Goal: Task Accomplishment & Management: Manage account settings

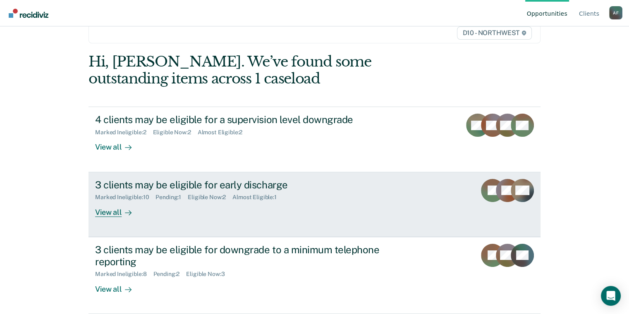
scroll to position [167, 0]
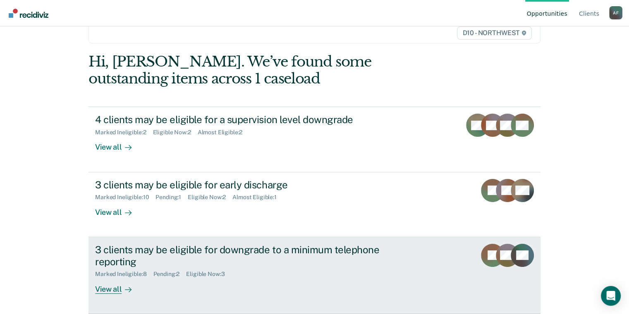
click at [113, 291] on link "3 clients may be eligible for downgrade to a minimum telephone reporting Marked…" at bounding box center [314, 275] width 452 height 77
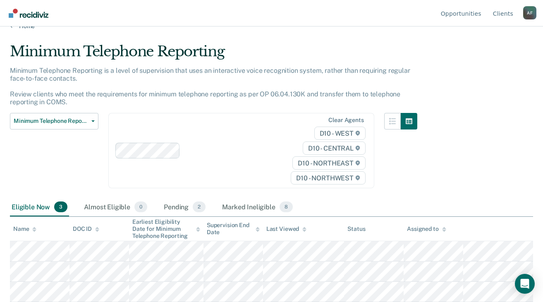
scroll to position [99, 0]
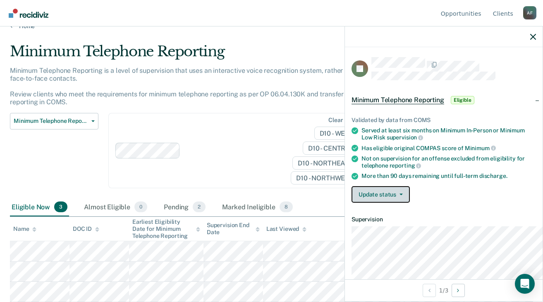
click at [366, 203] on button "Update status" at bounding box center [380, 194] width 58 height 17
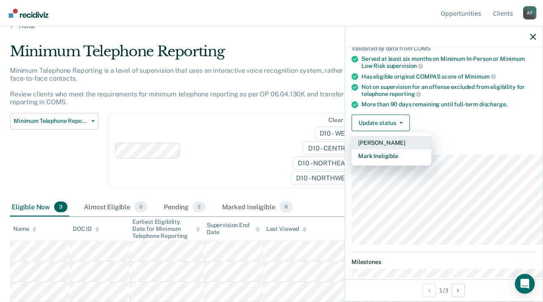
scroll to position [83, 0]
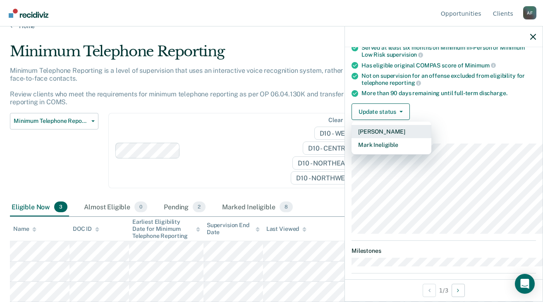
click at [351, 138] on button "[PERSON_NAME]" at bounding box center [391, 131] width 80 height 13
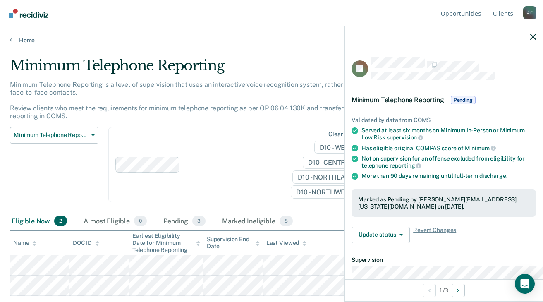
scroll to position [105, 0]
click at [204, 140] on div "Clear agents D10 - WEST D10 - CENTRAL D10 - NORTHEAST D10 - NORTHWEST" at bounding box center [241, 165] width 266 height 76
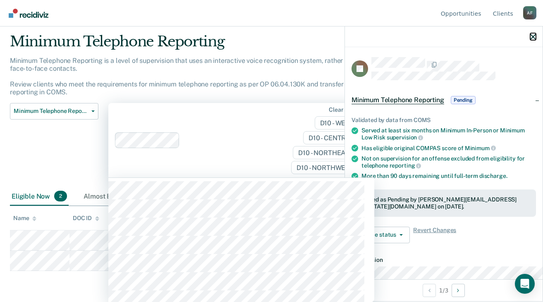
click at [531, 40] on icon "button" at bounding box center [533, 37] width 6 height 6
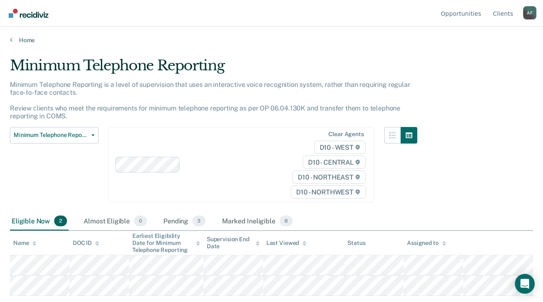
scroll to position [77, 0]
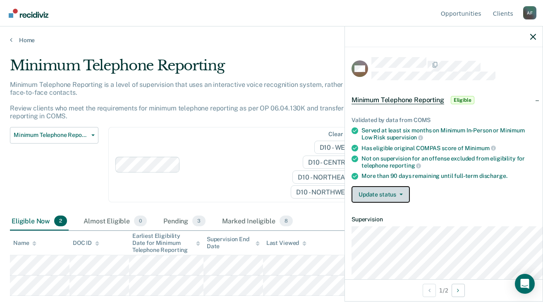
click at [351, 203] on button "Update status" at bounding box center [380, 194] width 58 height 17
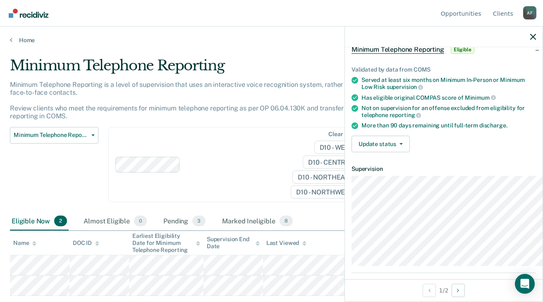
scroll to position [56, 0]
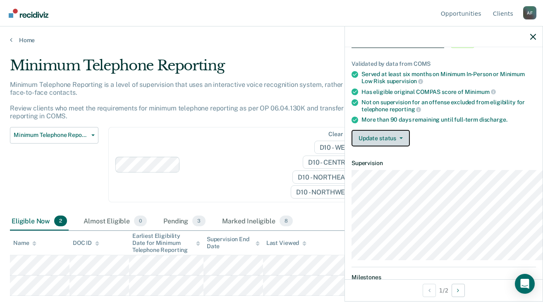
click at [396, 139] on span "button" at bounding box center [399, 138] width 7 height 2
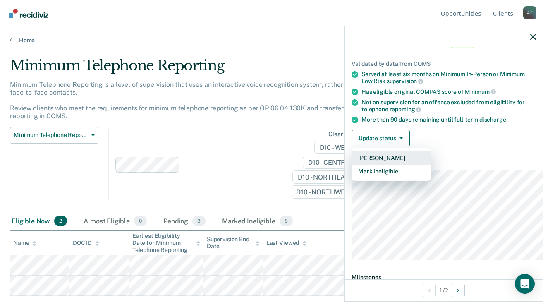
click at [351, 165] on button "[PERSON_NAME]" at bounding box center [391, 157] width 80 height 13
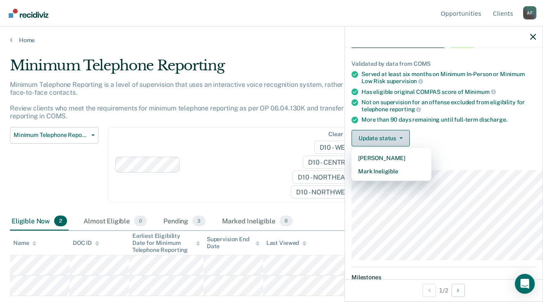
scroll to position [55, 0]
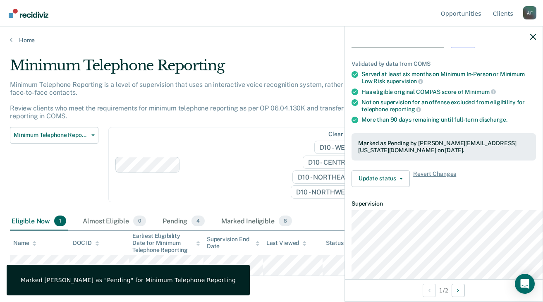
click at [50, 168] on div "Minimum Telephone Reporting Classification Review Early Discharge Minimum Telep…" at bounding box center [54, 170] width 88 height 86
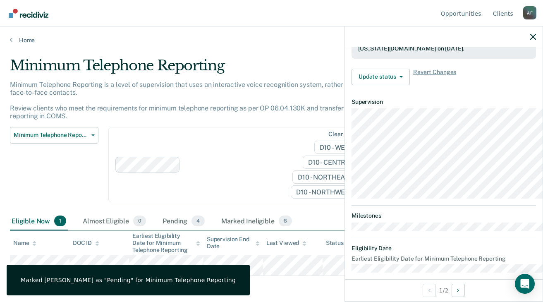
scroll to position [159, 0]
click at [43, 160] on div "Minimum Telephone Reporting Classification Review Early Discharge Minimum Telep…" at bounding box center [54, 170] width 88 height 86
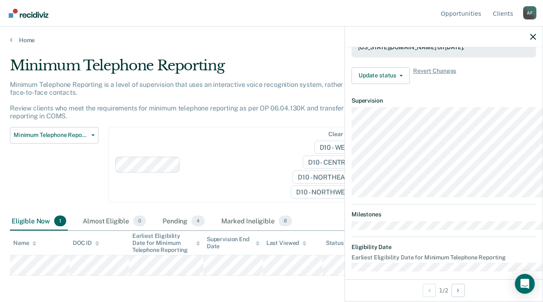
click at [69, 144] on div "Minimum Telephone Reporting Classification Review Early Discharge Minimum Telep…" at bounding box center [54, 170] width 88 height 86
click at [530, 40] on icon "button" at bounding box center [533, 37] width 6 height 6
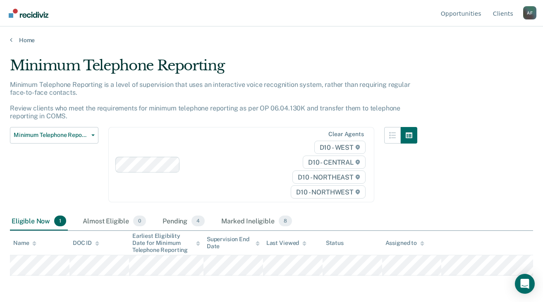
scroll to position [55, 0]
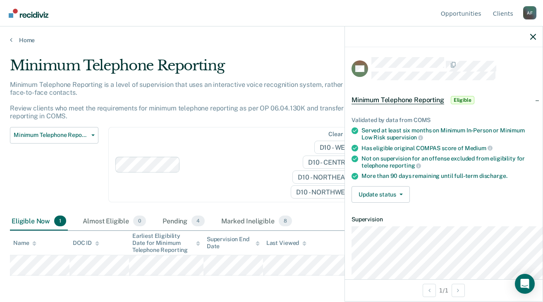
click at [526, 41] on div at bounding box center [444, 36] width 198 height 21
click at [531, 40] on button "button" at bounding box center [533, 36] width 6 height 7
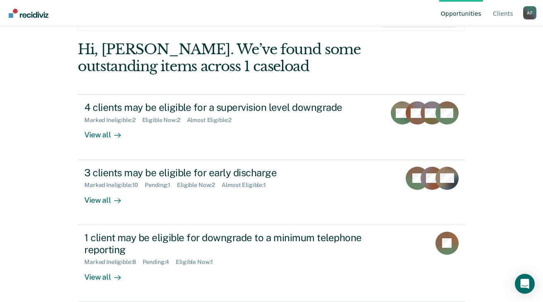
scroll to position [195, 0]
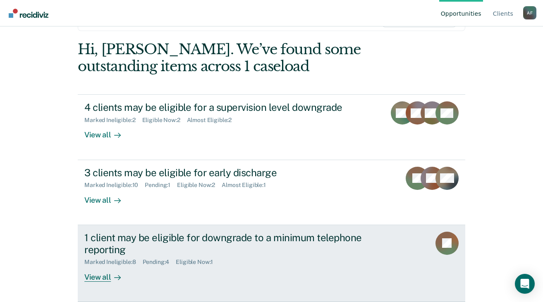
click at [97, 272] on div "View all" at bounding box center [107, 273] width 46 height 16
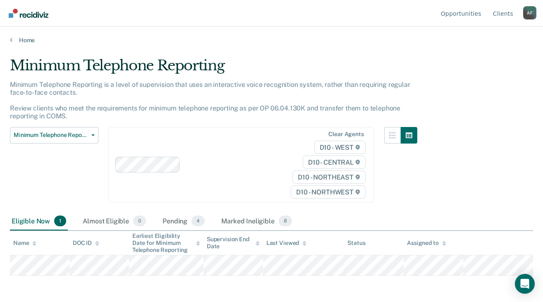
scroll to position [55, 0]
click at [206, 218] on div "Pending 4" at bounding box center [183, 221] width 45 height 18
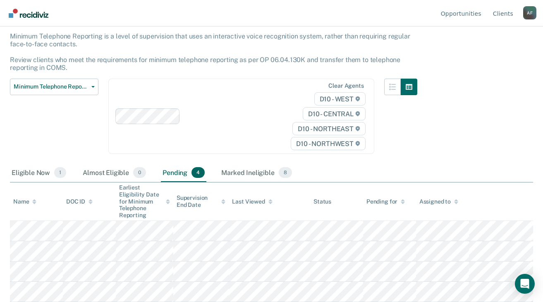
scroll to position [130, 0]
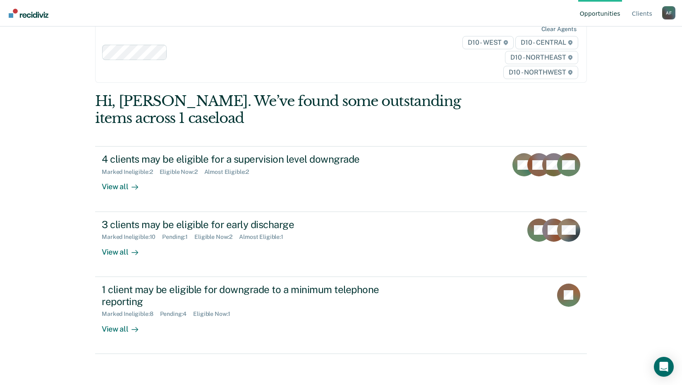
scroll to position [97, 0]
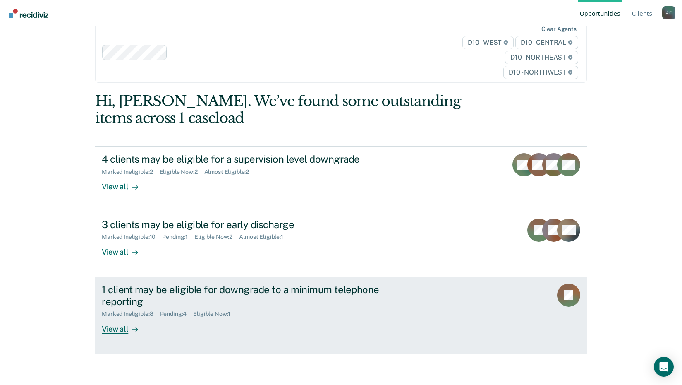
click at [119, 333] on div "View all" at bounding box center [125, 325] width 46 height 16
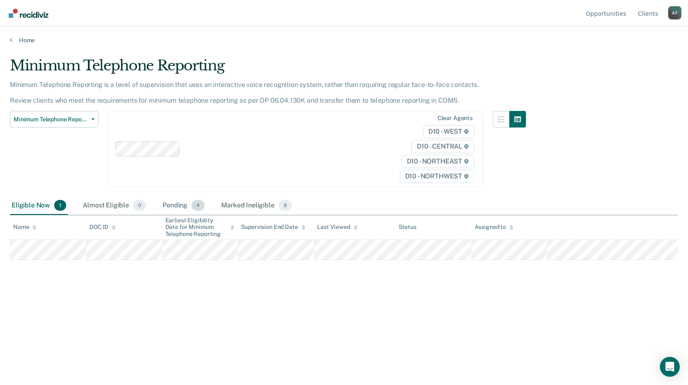
click at [206, 215] on div "Pending 4" at bounding box center [183, 205] width 45 height 18
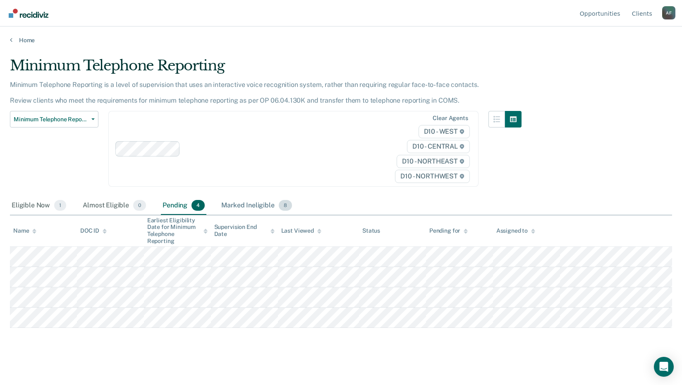
click at [294, 215] on div "Marked Ineligible 8" at bounding box center [257, 205] width 74 height 18
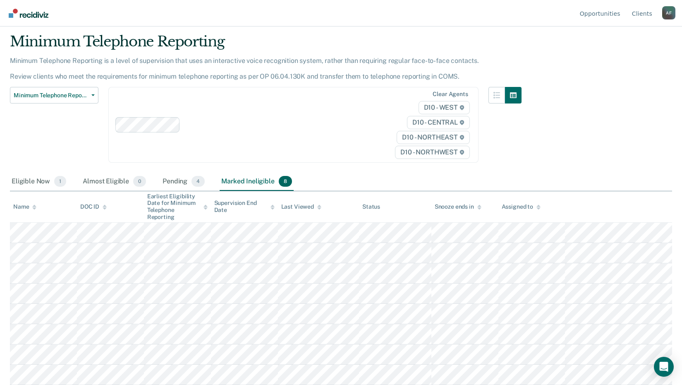
scroll to position [126, 0]
